Goal: Task Accomplishment & Management: Manage account settings

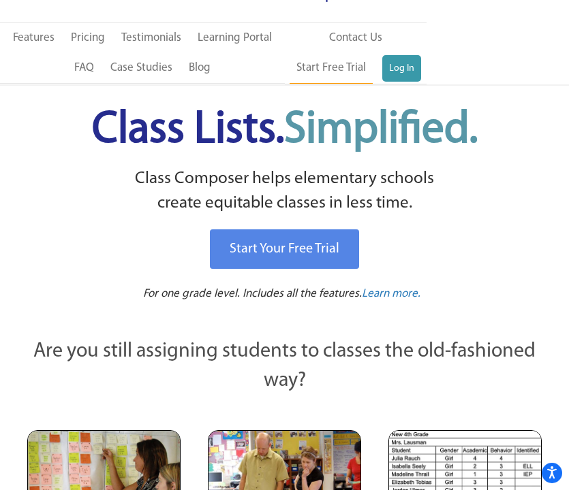
scroll to position [65, 0]
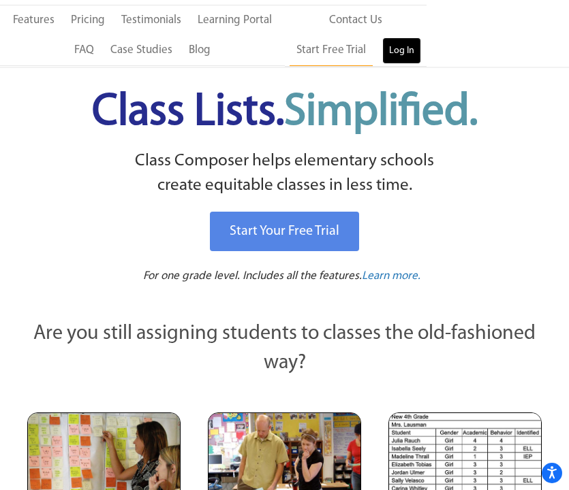
click at [400, 54] on link "Log In" at bounding box center [401, 50] width 39 height 27
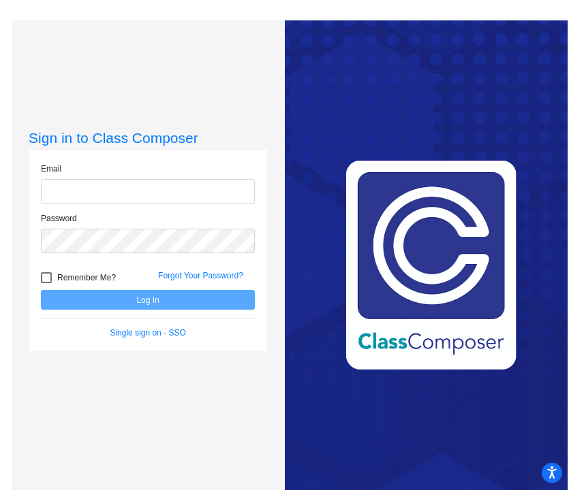
click at [123, 196] on input "email" at bounding box center [148, 191] width 214 height 25
type input "sadalo@asf.edu.mx"
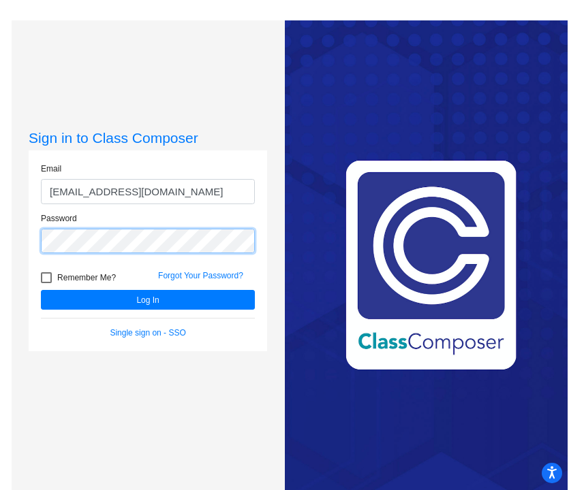
click at [41, 290] on button "Log In" at bounding box center [148, 300] width 214 height 20
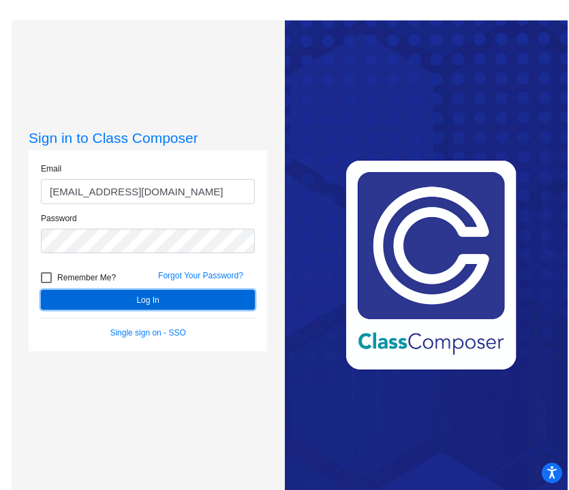
click at [139, 302] on button "Log In" at bounding box center [148, 300] width 214 height 20
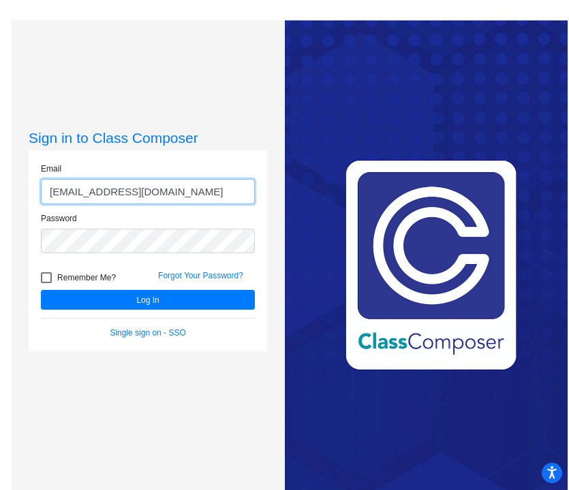
click at [135, 189] on input "sadalo@asf.edu.mx" at bounding box center [148, 191] width 214 height 25
drag, startPoint x: 144, startPoint y: 189, endPoint x: 78, endPoint y: 189, distance: 66.7
click at [78, 189] on input "sadalo@asf.edu.mx" at bounding box center [148, 191] width 214 height 25
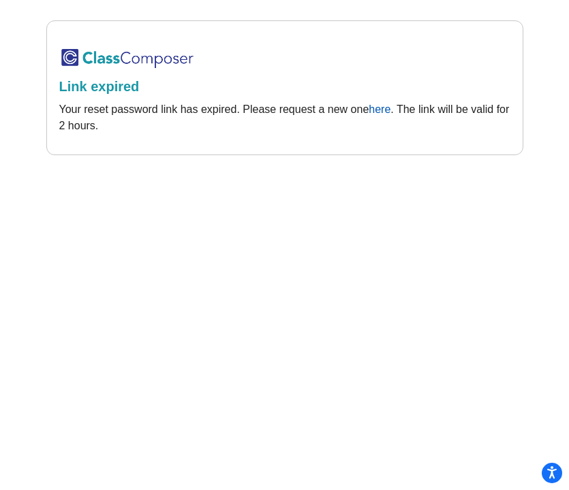
click at [385, 114] on link "here" at bounding box center [379, 109] width 22 height 12
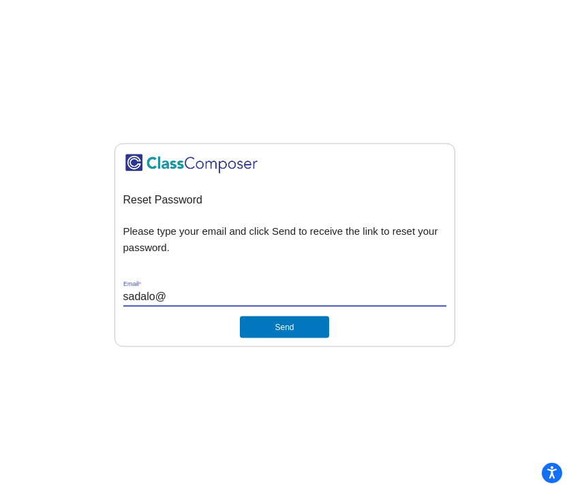
type input "[EMAIL_ADDRESS][DOMAIN_NAME]"
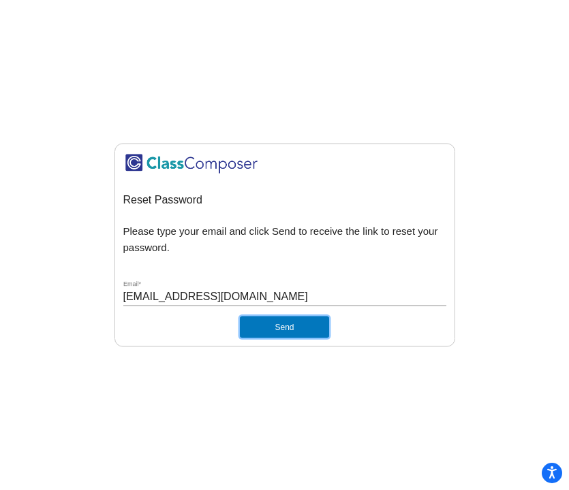
click at [272, 331] on button "Send" at bounding box center [284, 327] width 89 height 22
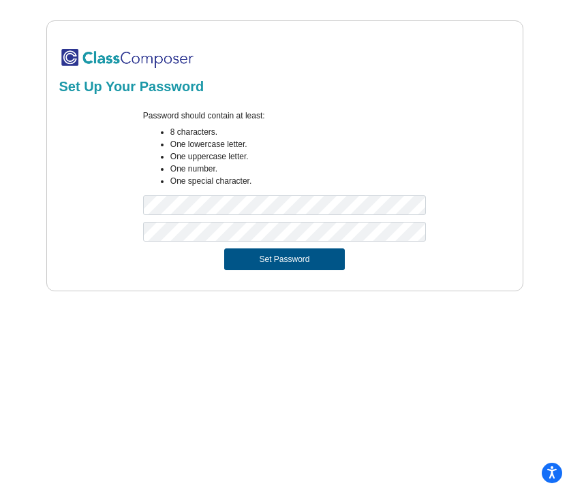
click at [271, 259] on button "Set Password" at bounding box center [284, 260] width 120 height 22
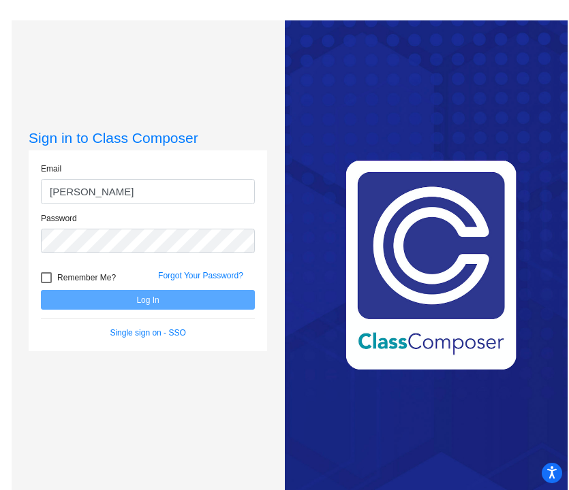
type input "sadalo@asf.edu.mx"
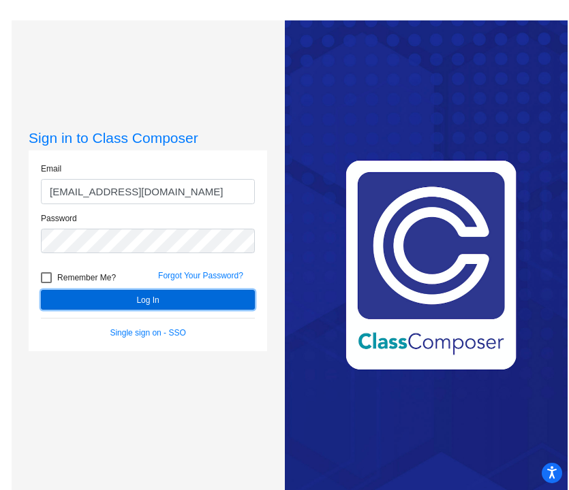
click at [166, 300] on button "Log In" at bounding box center [148, 300] width 214 height 20
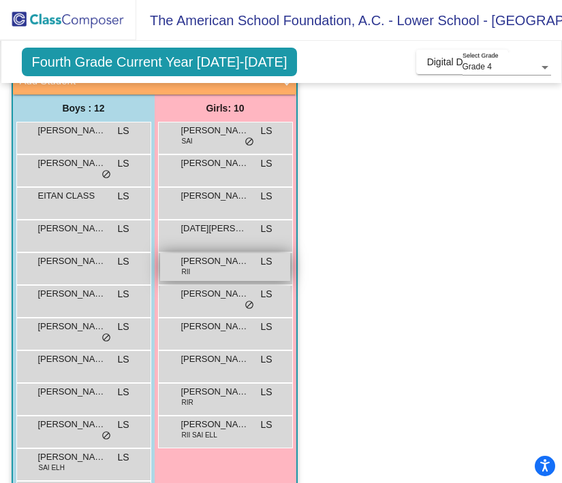
scroll to position [125, 0]
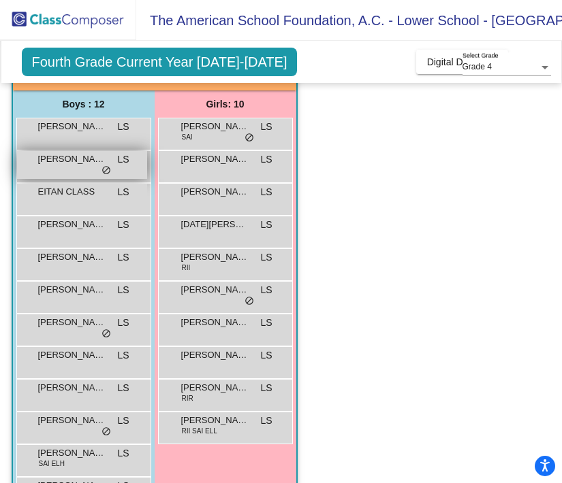
click at [97, 167] on div "CARLOS SUTTON LS lock do_not_disturb_alt" at bounding box center [82, 165] width 130 height 28
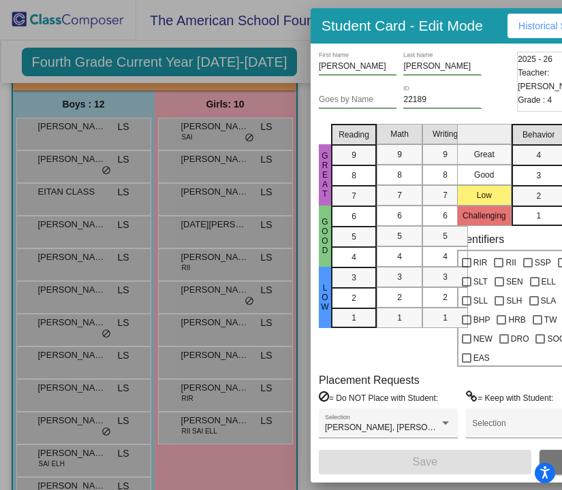
click at [302, 52] on div at bounding box center [281, 245] width 562 height 490
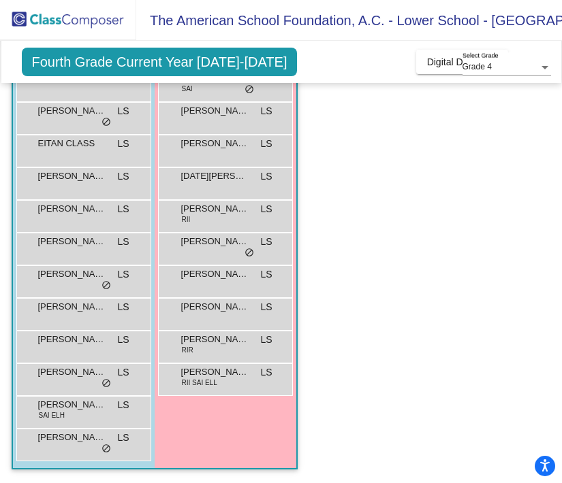
scroll to position [7, 0]
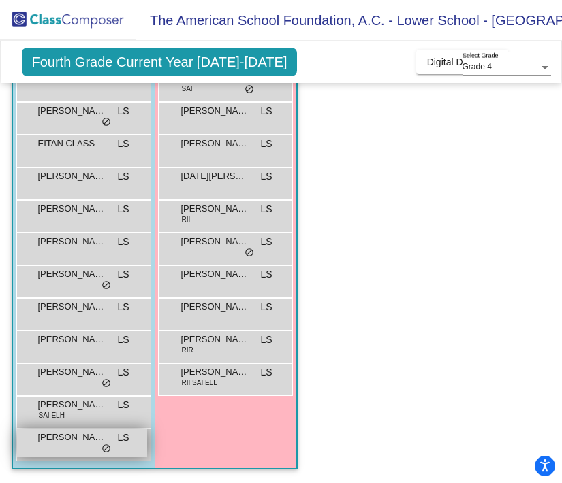
click at [46, 442] on div "SAUL SLOTOGURA LS lock do_not_disturb_alt" at bounding box center [82, 444] width 130 height 28
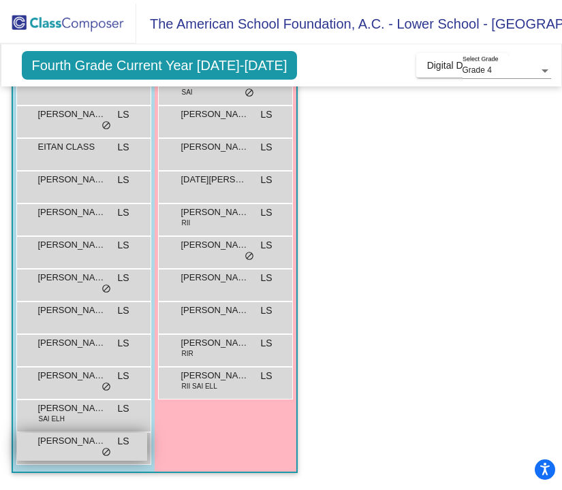
scroll to position [0, 0]
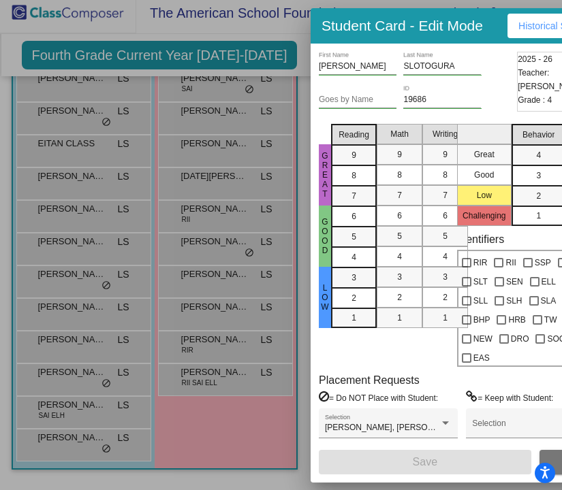
click at [308, 52] on div at bounding box center [281, 245] width 562 height 490
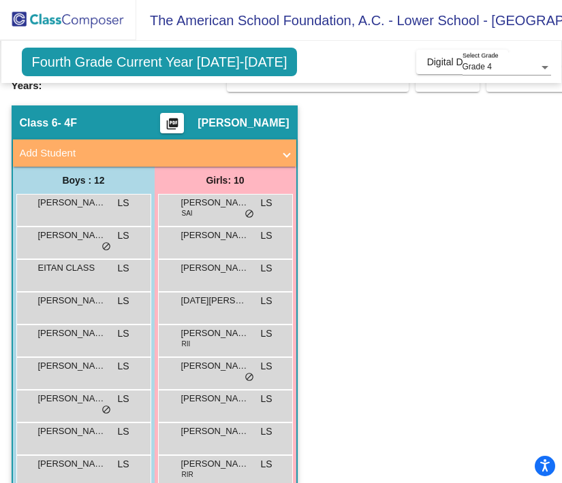
scroll to position [47, 0]
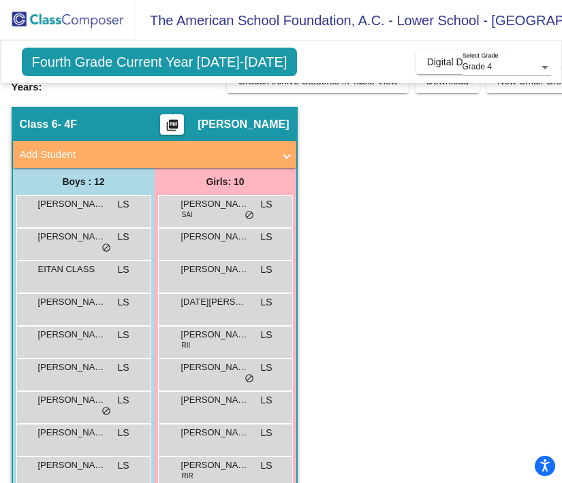
click at [184, 114] on button "picture_as_pdf" at bounding box center [172, 124] width 24 height 20
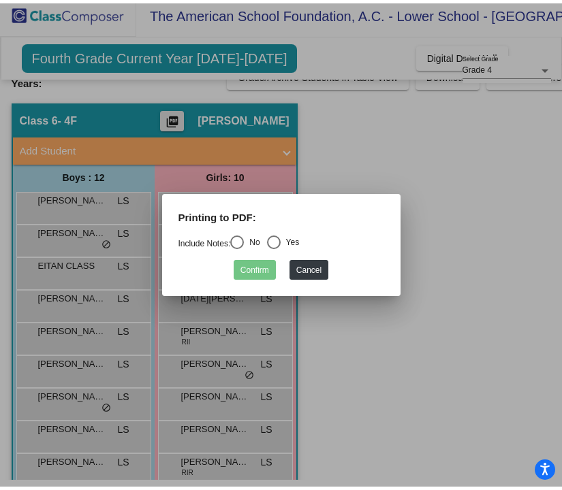
scroll to position [0, 0]
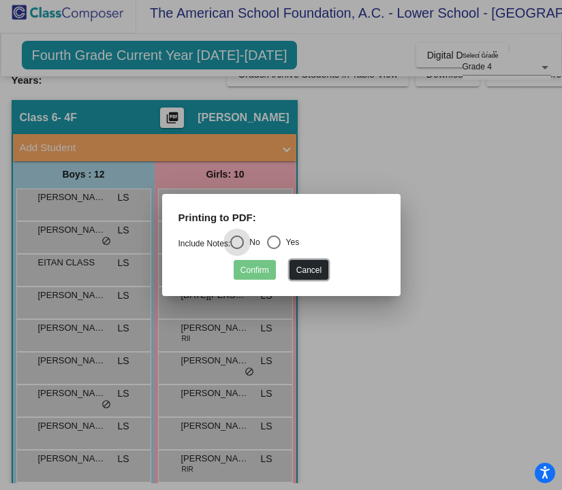
click at [308, 278] on button "Cancel" at bounding box center [308, 270] width 39 height 20
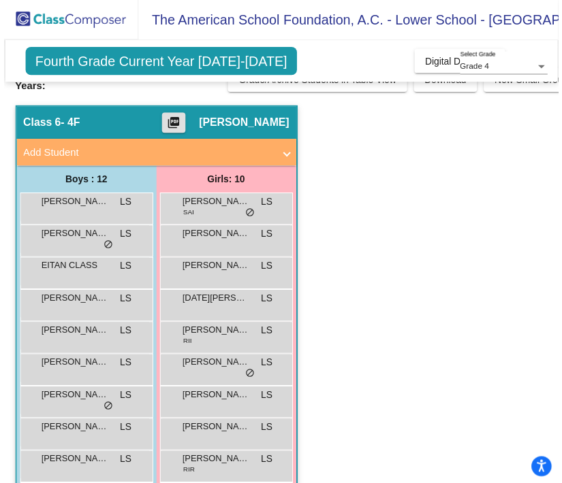
scroll to position [7, 0]
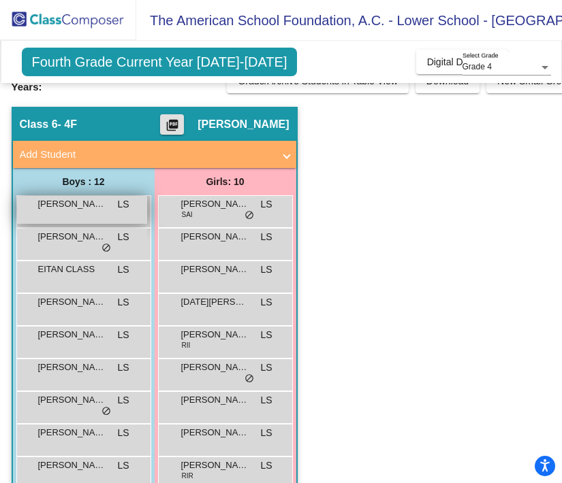
click at [81, 211] on div "ANDRES MARISCAL LS lock do_not_disturb_alt" at bounding box center [82, 210] width 130 height 28
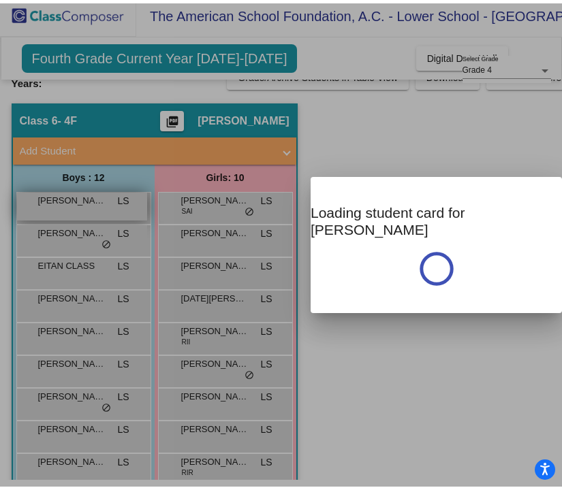
scroll to position [0, 0]
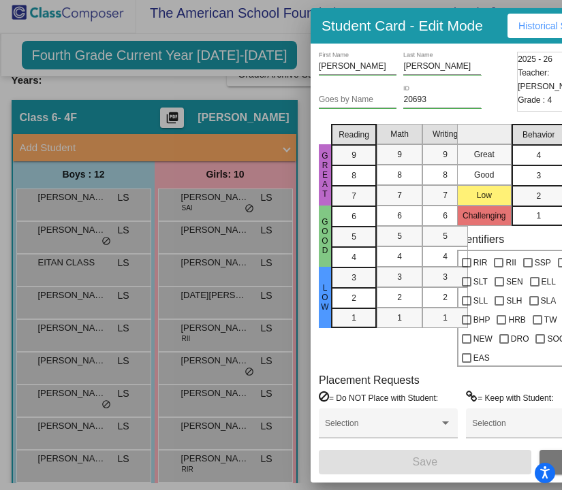
click at [544, 160] on div "4" at bounding box center [538, 155] width 27 height 20
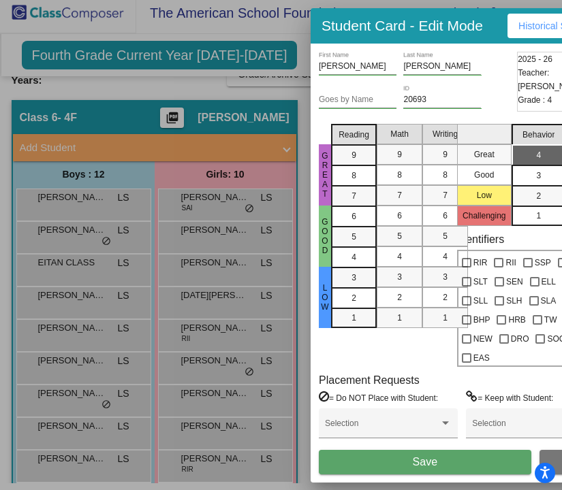
click at [246, 74] on div at bounding box center [281, 245] width 562 height 490
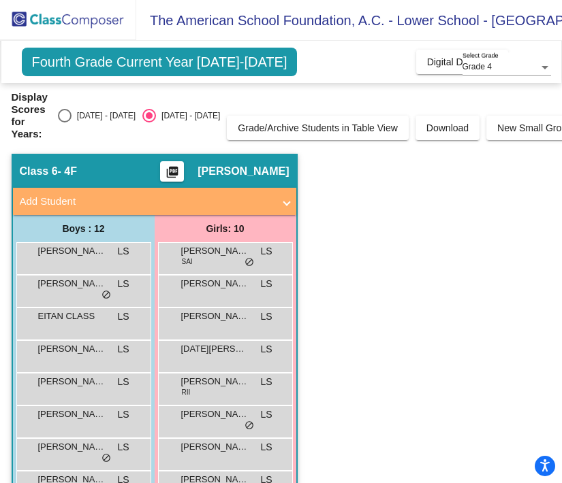
click at [66, 109] on div "Select an option" at bounding box center [65, 116] width 14 height 14
click at [65, 123] on input "2024 - 2025" at bounding box center [64, 123] width 1 height 1
radio input "true"
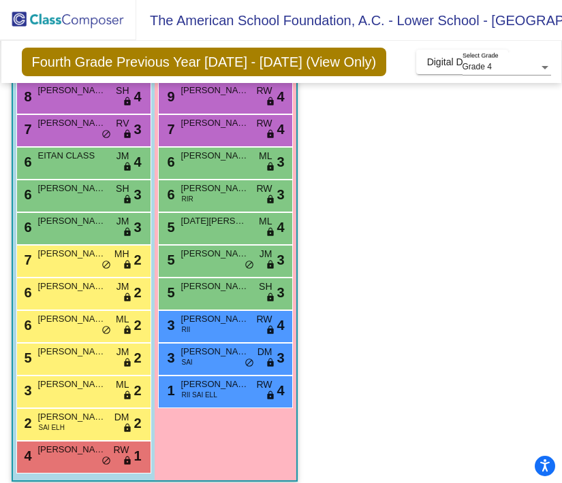
scroll to position [142, 0]
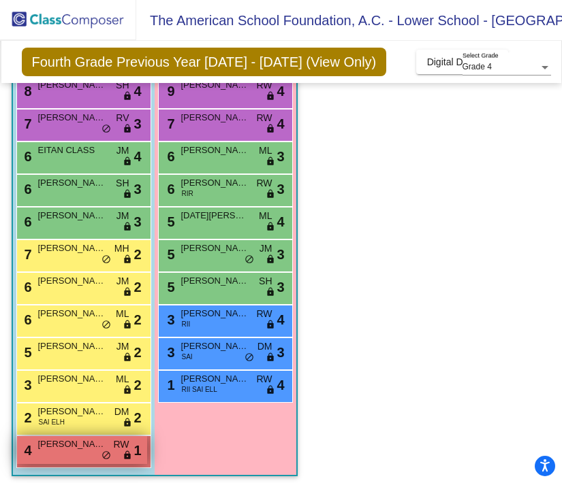
click at [76, 457] on div "4 SAUL SLOTOGURA RW lock do_not_disturb_alt 1" at bounding box center [82, 450] width 130 height 28
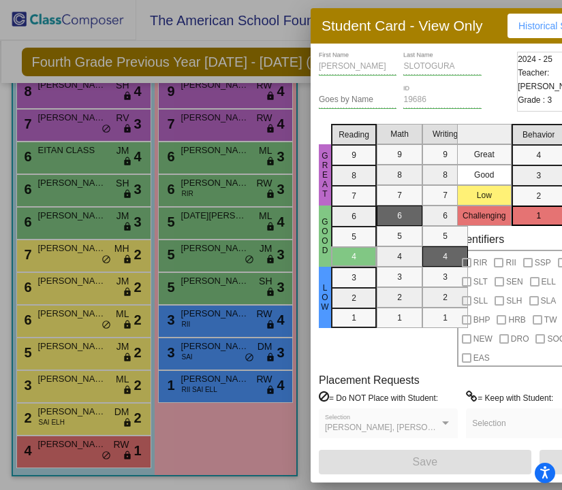
click at [94, 353] on div at bounding box center [281, 245] width 562 height 490
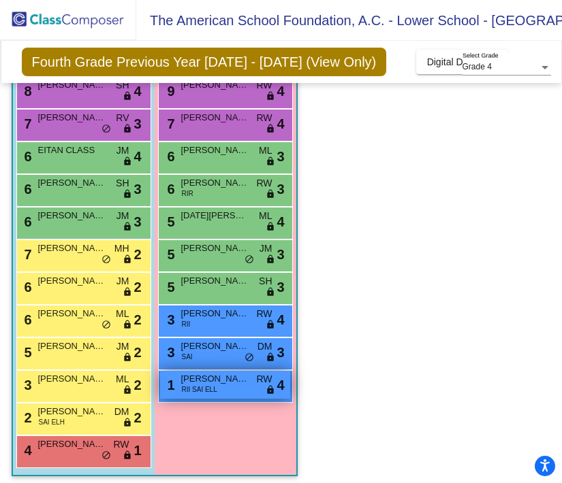
click at [221, 387] on div "1 XIMENA BADER RII SAI ELL RW lock do_not_disturb_alt 4" at bounding box center [225, 385] width 130 height 28
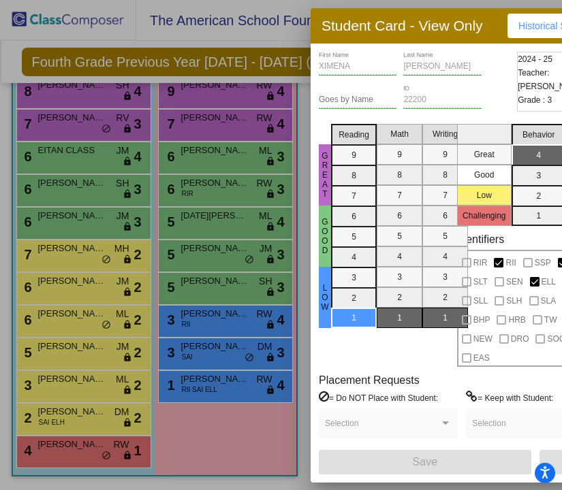
click at [240, 444] on div at bounding box center [281, 245] width 562 height 490
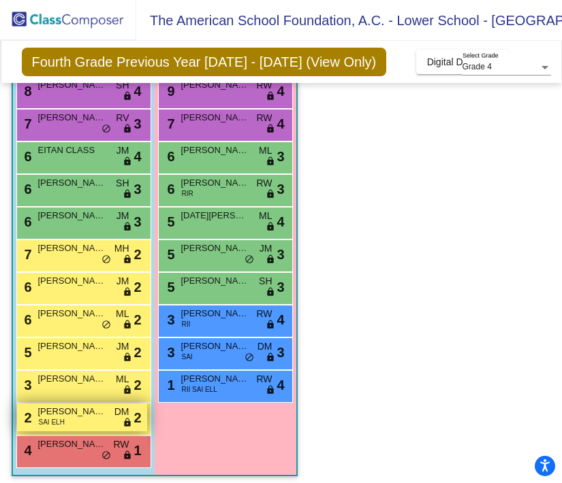
click at [98, 423] on div "2 SANTIAGO LEYVA SAI ELH DM lock do_not_disturb_alt 2" at bounding box center [82, 418] width 130 height 28
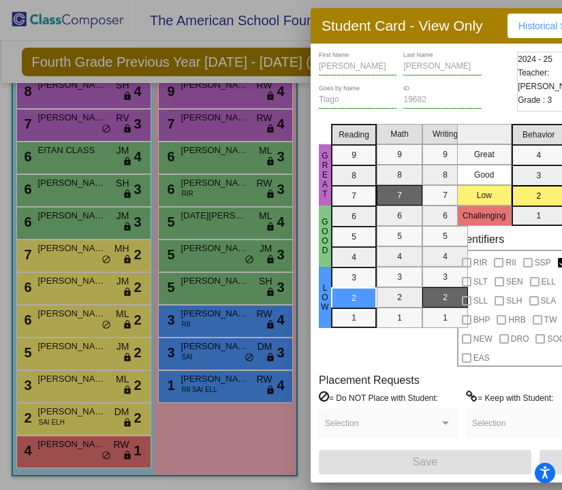
click at [284, 421] on div at bounding box center [281, 245] width 562 height 490
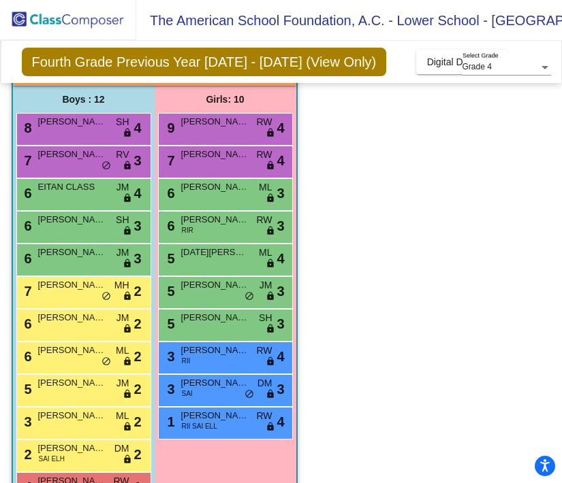
scroll to position [107, 0]
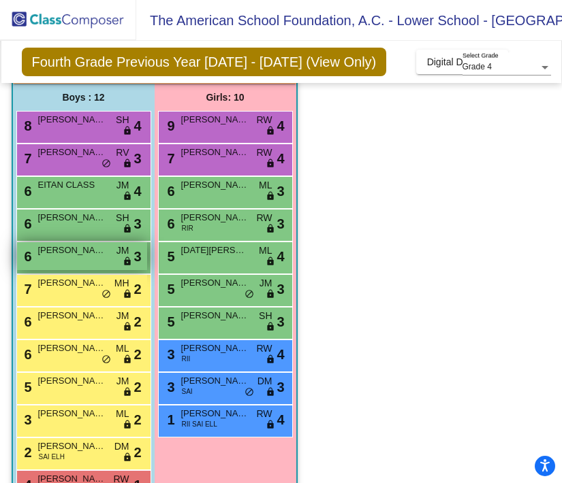
click at [48, 256] on span "LUCA ZAMBRANO" at bounding box center [72, 251] width 68 height 14
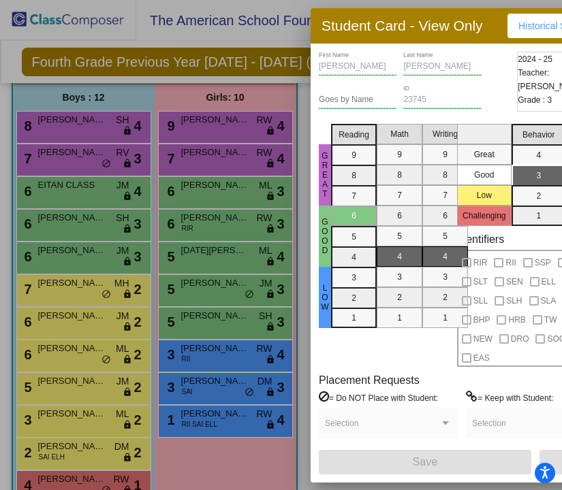
click at [305, 150] on div at bounding box center [281, 245] width 562 height 490
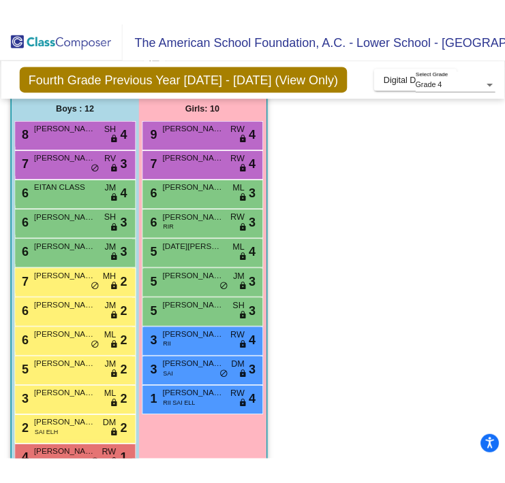
scroll to position [123, 0]
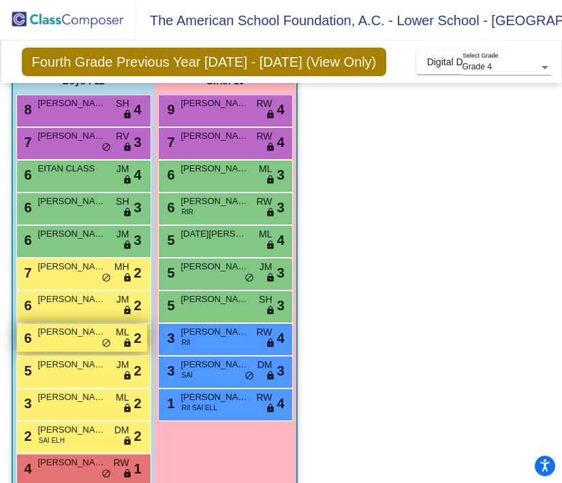
click at [51, 349] on div "6 NICOLAS JUAMPEREZ ML lock do_not_disturb_alt 2" at bounding box center [82, 338] width 130 height 28
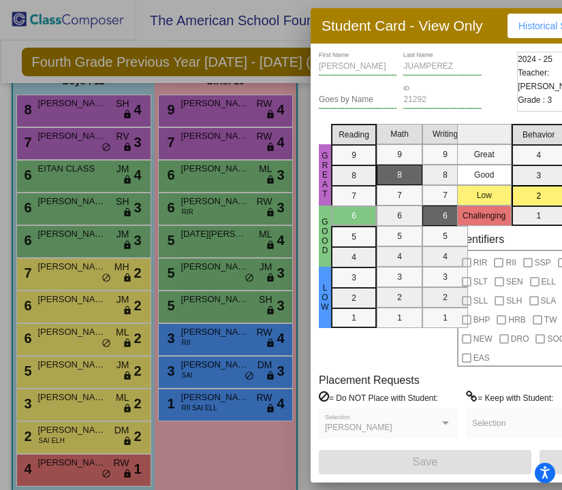
click at [291, 434] on div at bounding box center [281, 245] width 562 height 490
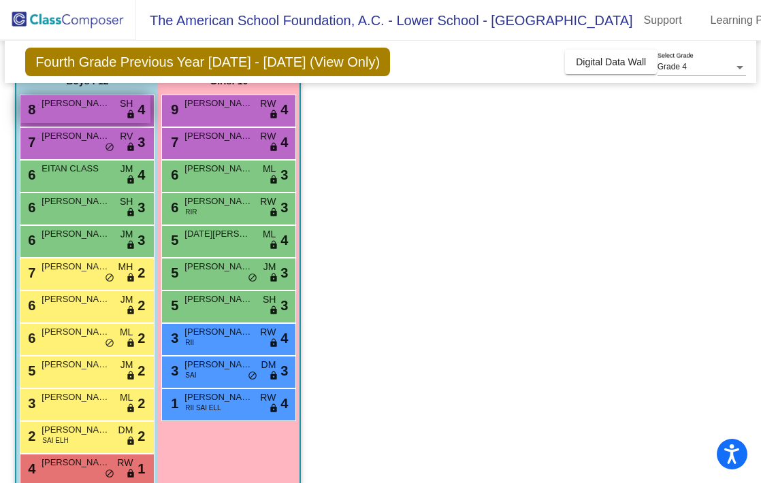
click at [91, 112] on div "8 LEONARDO WEN SH lock do_not_disturb_alt 4" at bounding box center [85, 109] width 130 height 28
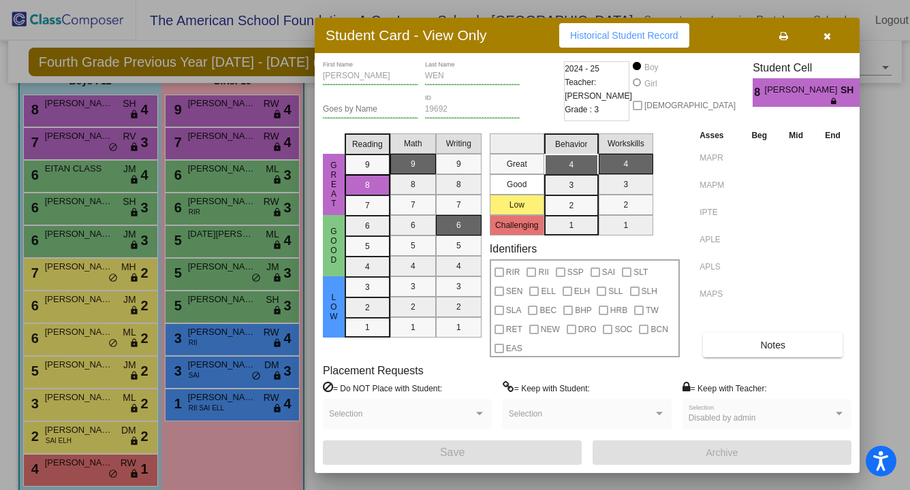
click at [568, 35] on icon "button" at bounding box center [826, 36] width 7 height 10
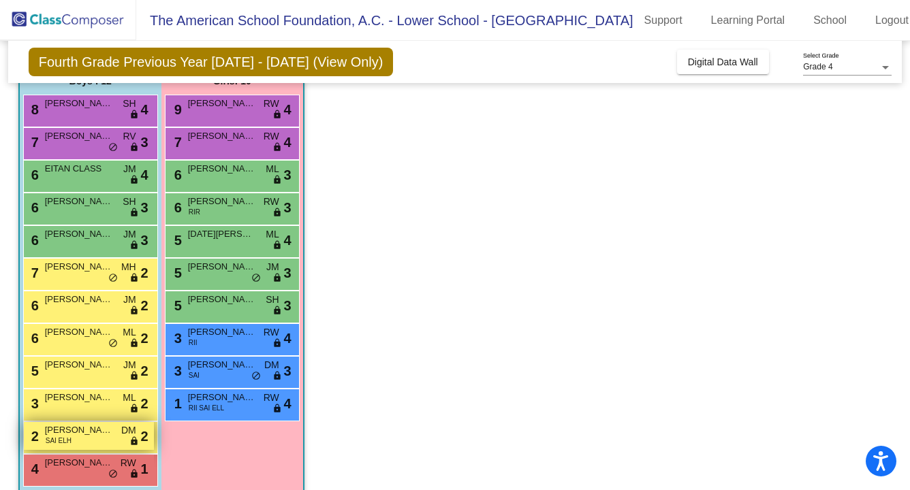
click at [67, 436] on span "SAI ELH" at bounding box center [59, 441] width 26 height 10
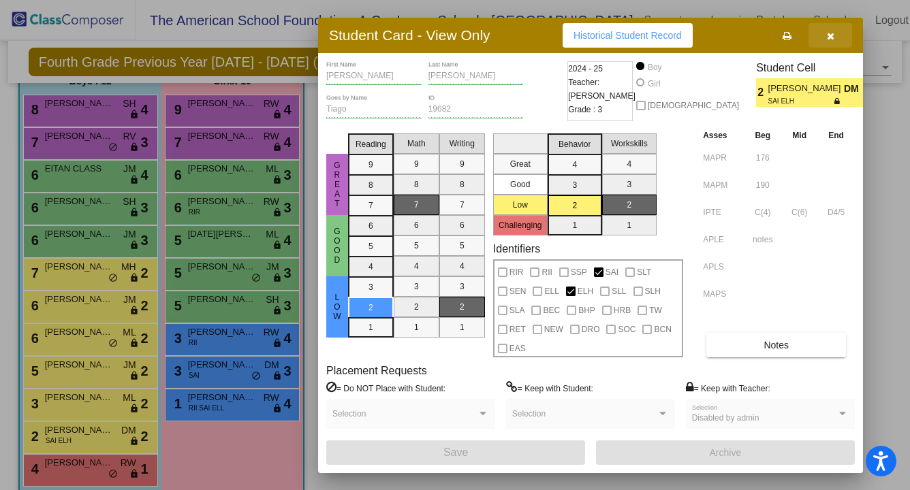
click at [568, 35] on icon "button" at bounding box center [830, 36] width 7 height 10
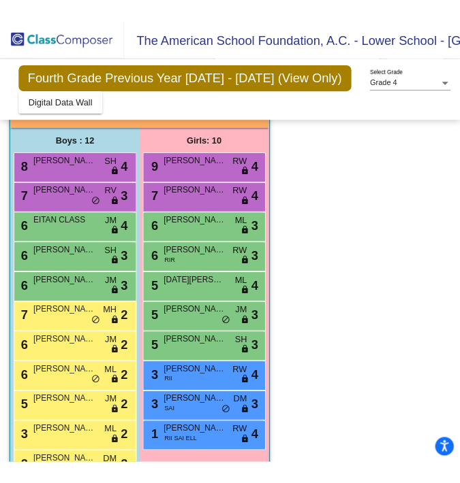
scroll to position [172, 0]
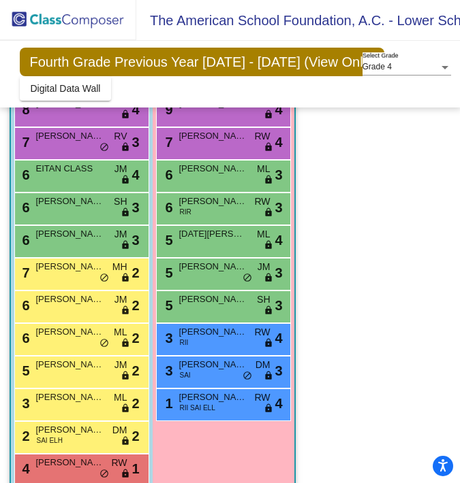
click at [339, 249] on app-classroom "Class 6 - 4F picture_as_pdf Lorena Sada Add Student First Name Last Name Studen…" at bounding box center [230, 257] width 441 height 503
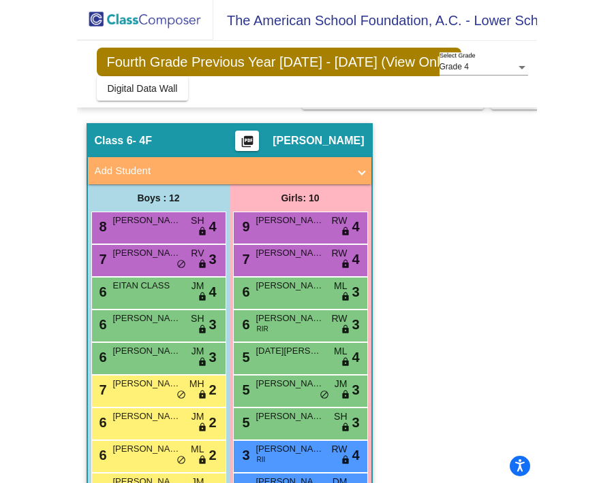
scroll to position [0, 0]
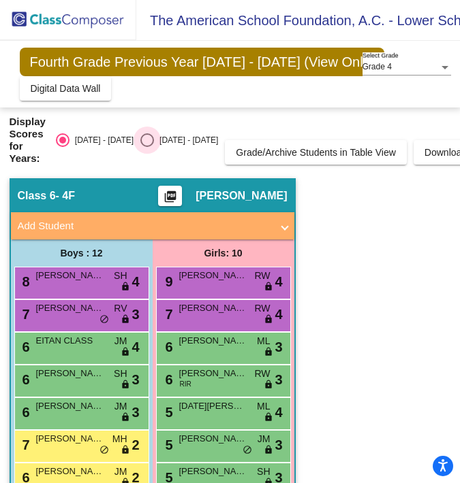
click at [140, 142] on div "Select an option" at bounding box center [147, 140] width 14 height 14
click at [146, 147] on input "2025 - 2026" at bounding box center [146, 147] width 1 height 1
radio input "true"
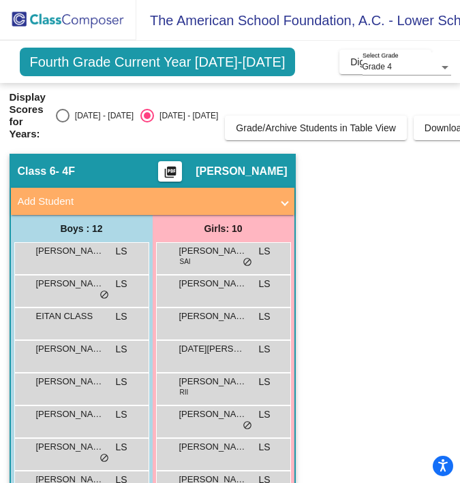
click at [62, 117] on div "Select an option" at bounding box center [63, 116] width 14 height 14
click at [62, 123] on input "2024 - 2025" at bounding box center [62, 123] width 1 height 1
radio input "true"
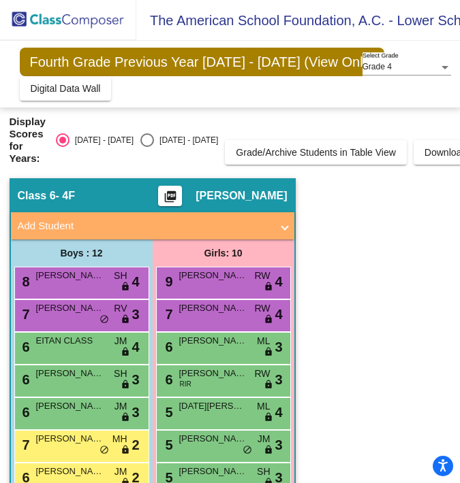
click at [404, 69] on div "Grade 4" at bounding box center [400, 68] width 76 height 10
click at [404, 69] on span "Grade 4" at bounding box center [406, 67] width 89 height 25
click at [429, 121] on div "Display Scores for Years: 2024 - 2025 2025 - 2026 Grade/Archive Students in Tab…" at bounding box center [230, 140] width 441 height 49
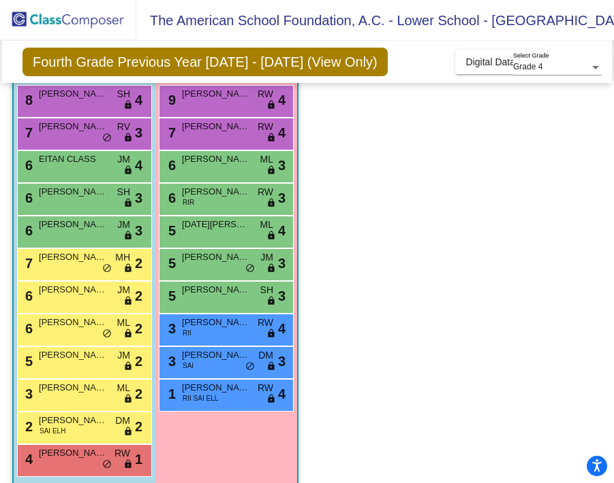
scroll to position [135, 0]
